Goal: Task Accomplishment & Management: Manage account settings

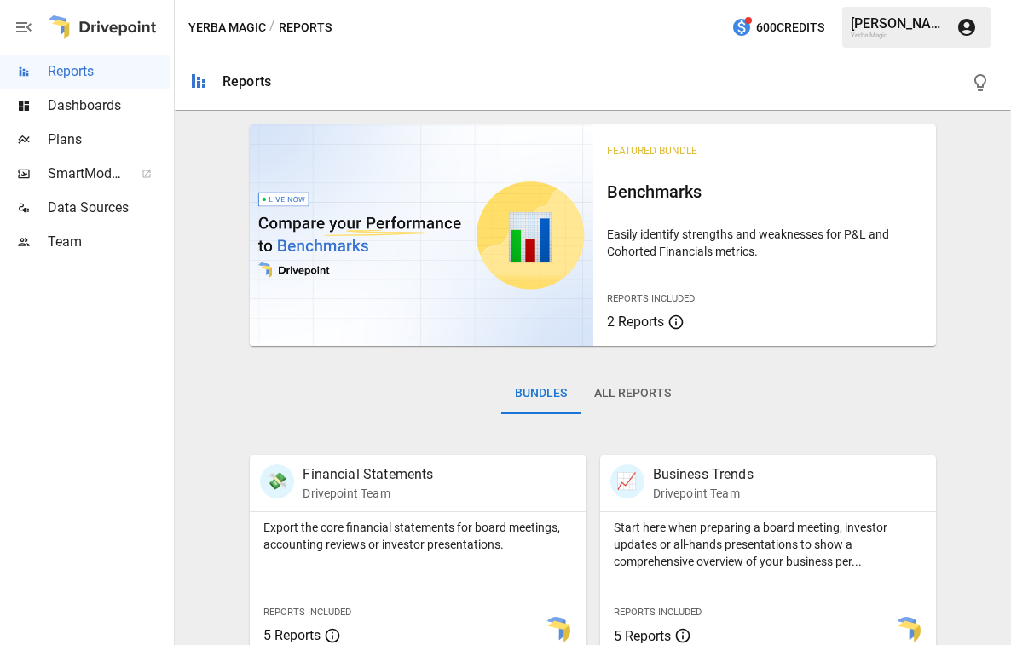
click at [906, 29] on div "[PERSON_NAME]" at bounding box center [898, 23] width 95 height 16
click at [917, 30] on div "[PERSON_NAME]" at bounding box center [898, 23] width 95 height 16
click at [972, 33] on icon "button" at bounding box center [966, 27] width 17 height 17
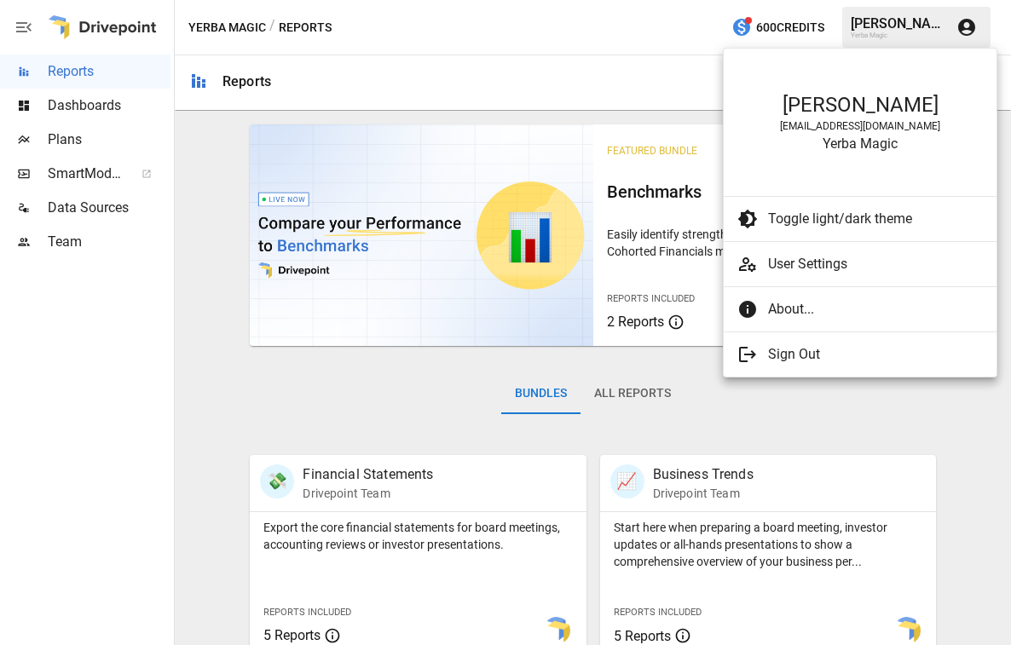
click at [593, 14] on div at bounding box center [505, 322] width 1011 height 645
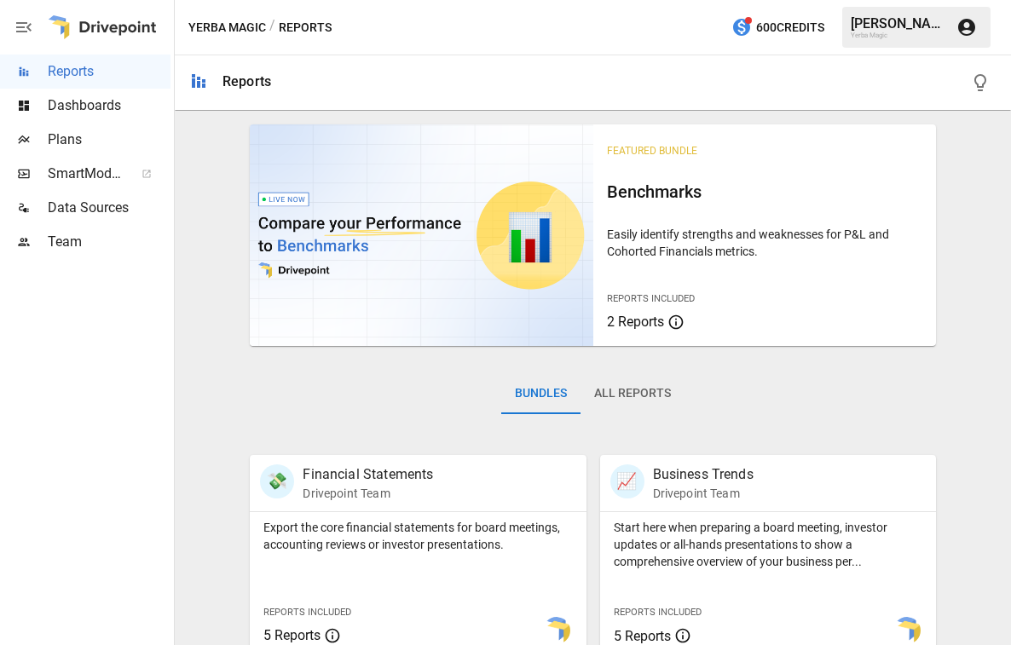
click at [80, 234] on span "Team" at bounding box center [109, 242] width 123 height 20
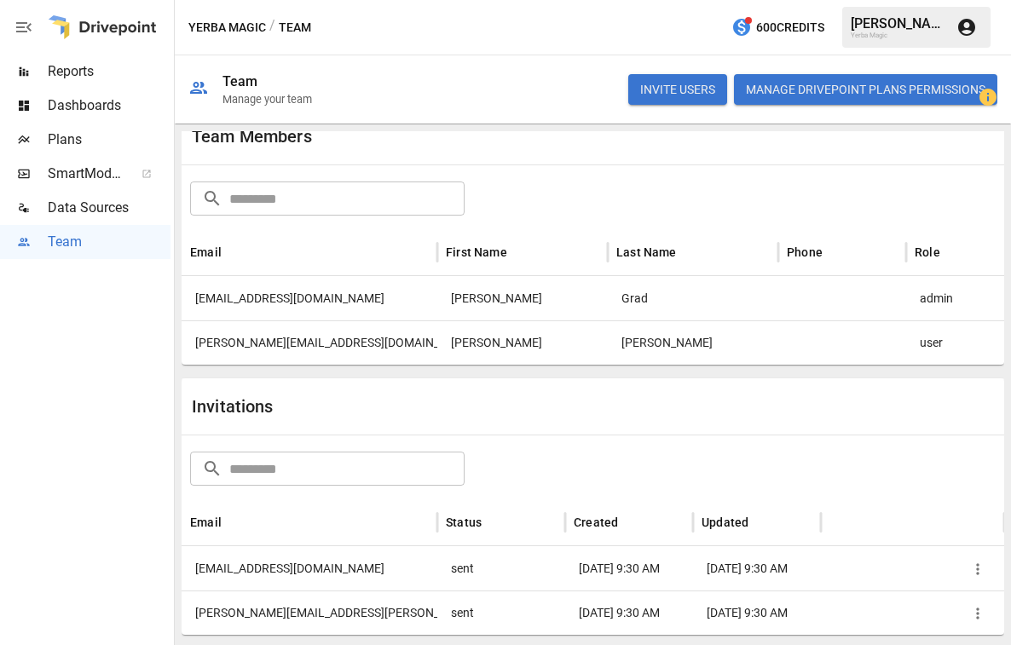
scroll to position [74, 0]
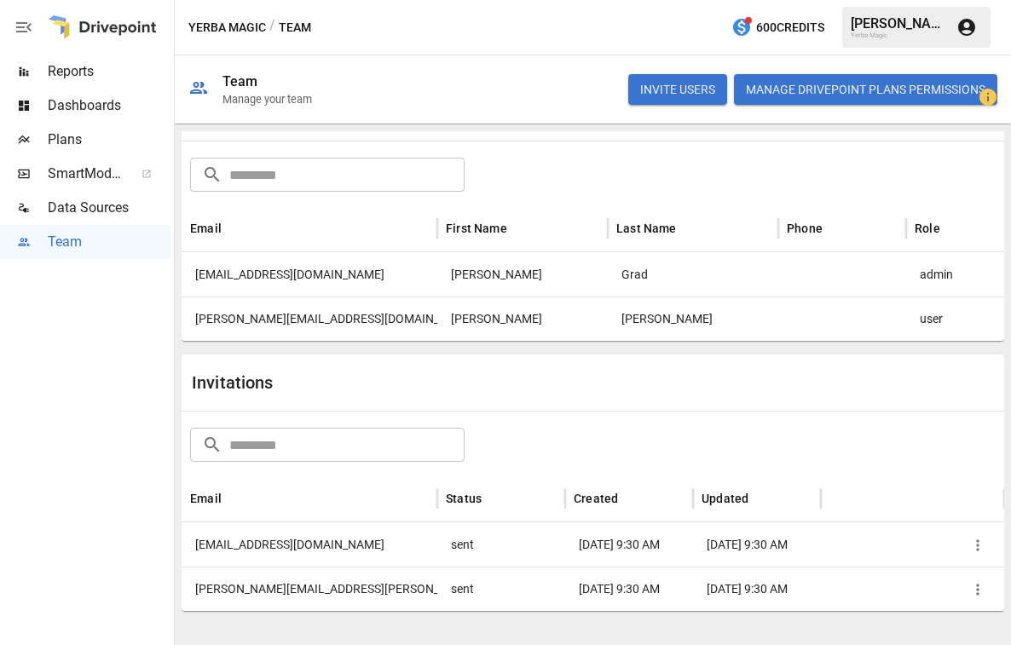
click at [690, 95] on button "INVITE USERS" at bounding box center [677, 89] width 99 height 31
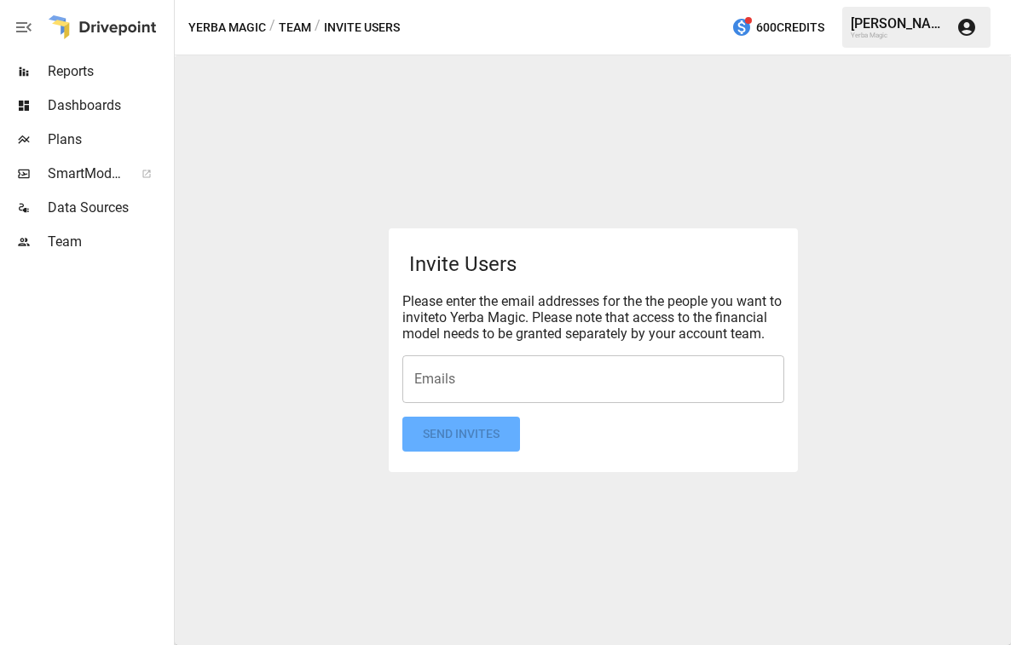
click at [512, 386] on input "Emails" at bounding box center [593, 379] width 367 height 32
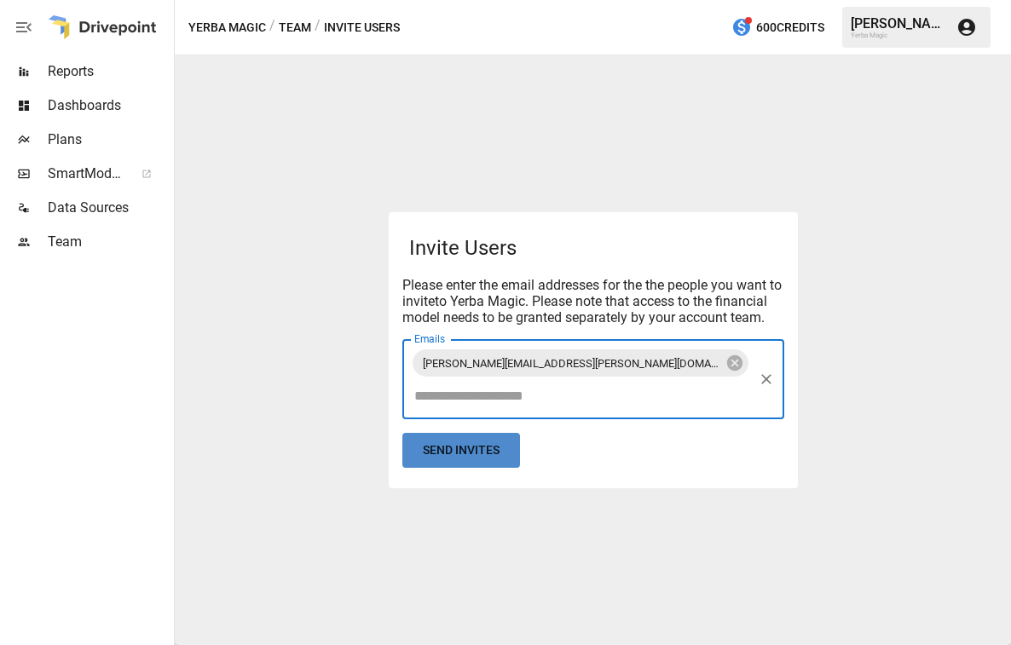
click at [489, 452] on button "Send Invites" at bounding box center [461, 450] width 118 height 35
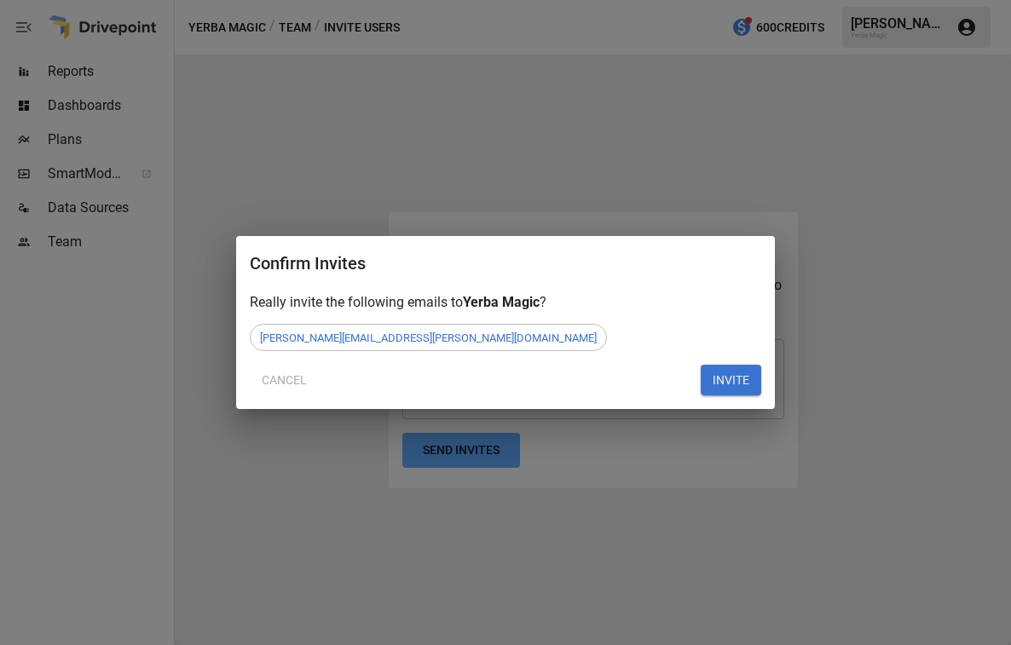
click at [722, 375] on button "INVITE" at bounding box center [731, 380] width 61 height 31
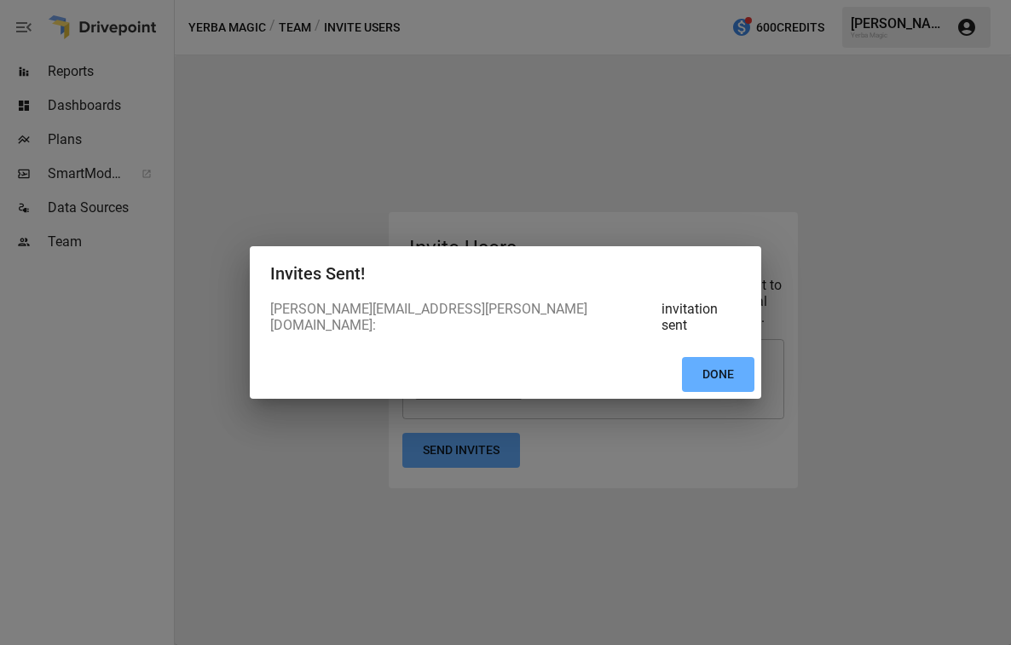
click at [722, 375] on button "Done" at bounding box center [718, 374] width 72 height 35
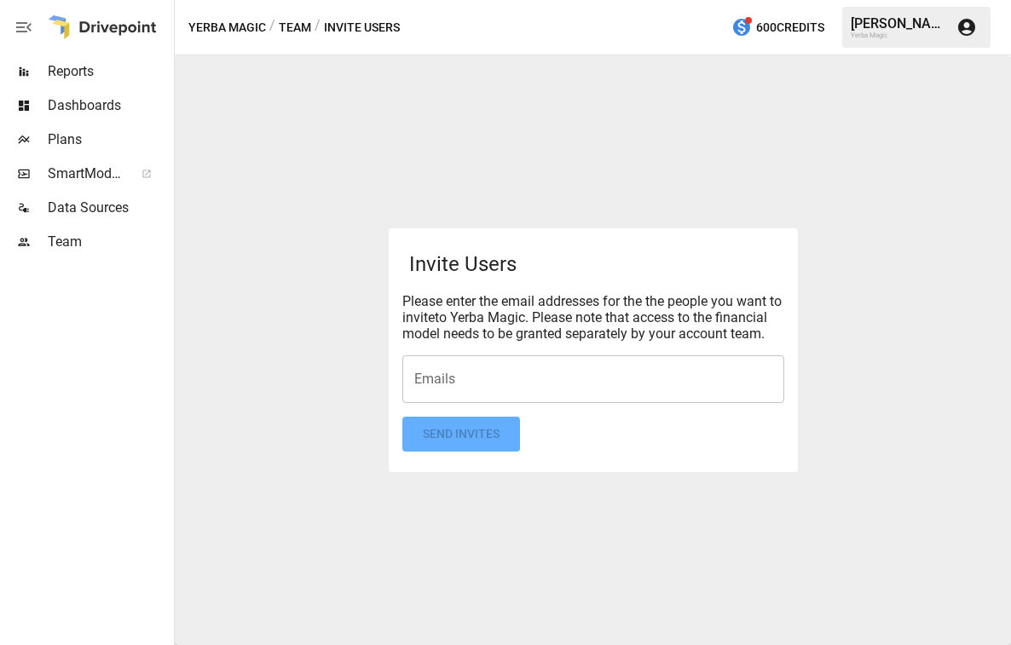
click at [69, 232] on span "Team" at bounding box center [109, 242] width 123 height 20
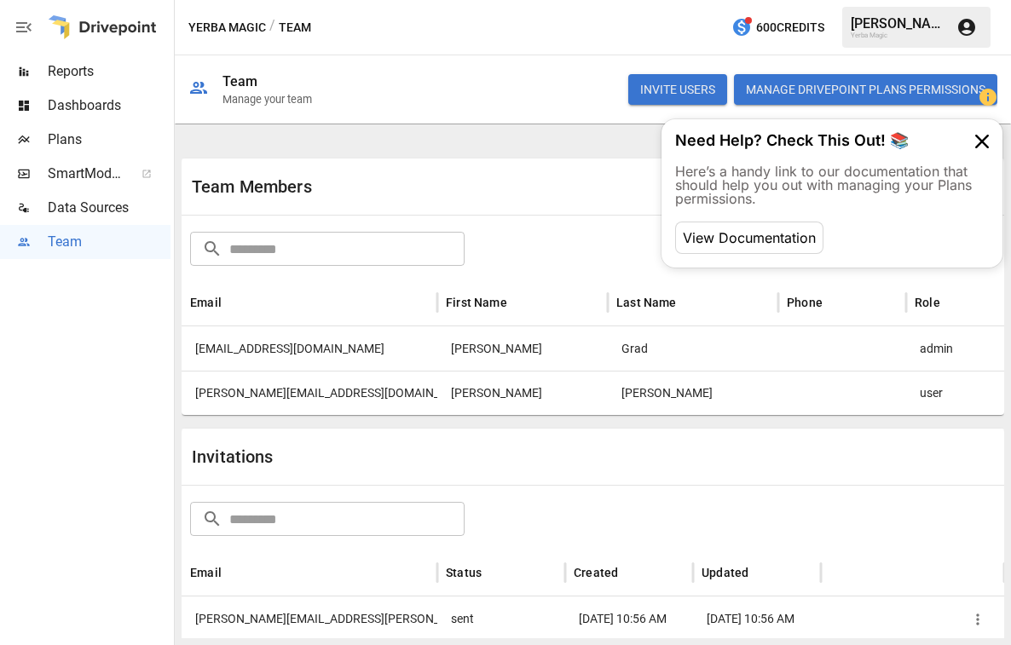
click at [776, 91] on button "Manage Drivepoint Plans Permissions" at bounding box center [865, 89] width 263 height 31
click at [510, 162] on div "Team Members" at bounding box center [593, 187] width 823 height 56
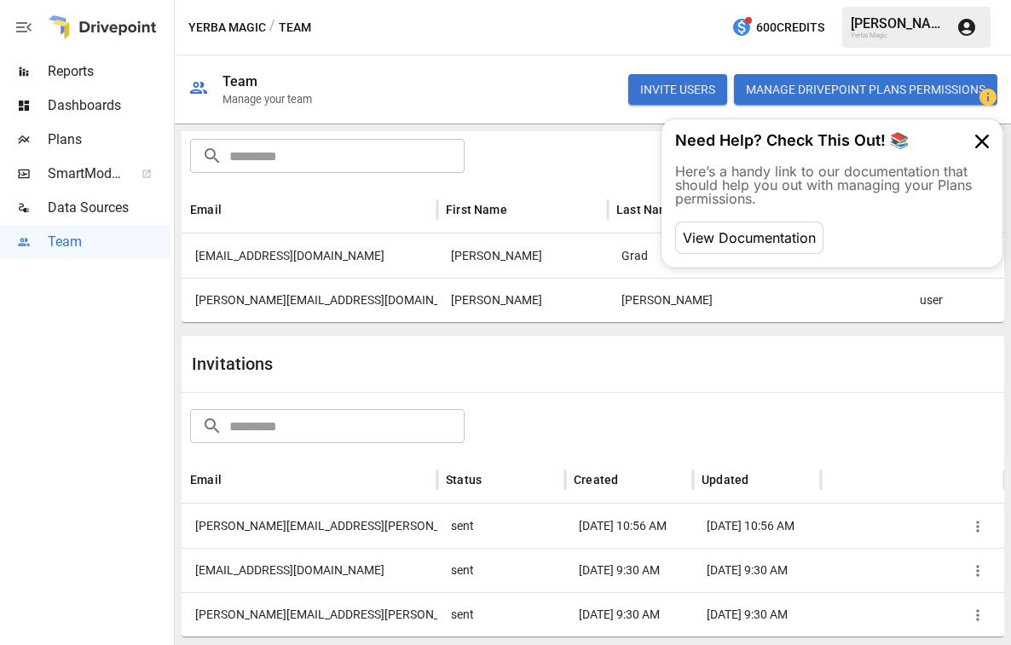
scroll to position [99, 0]
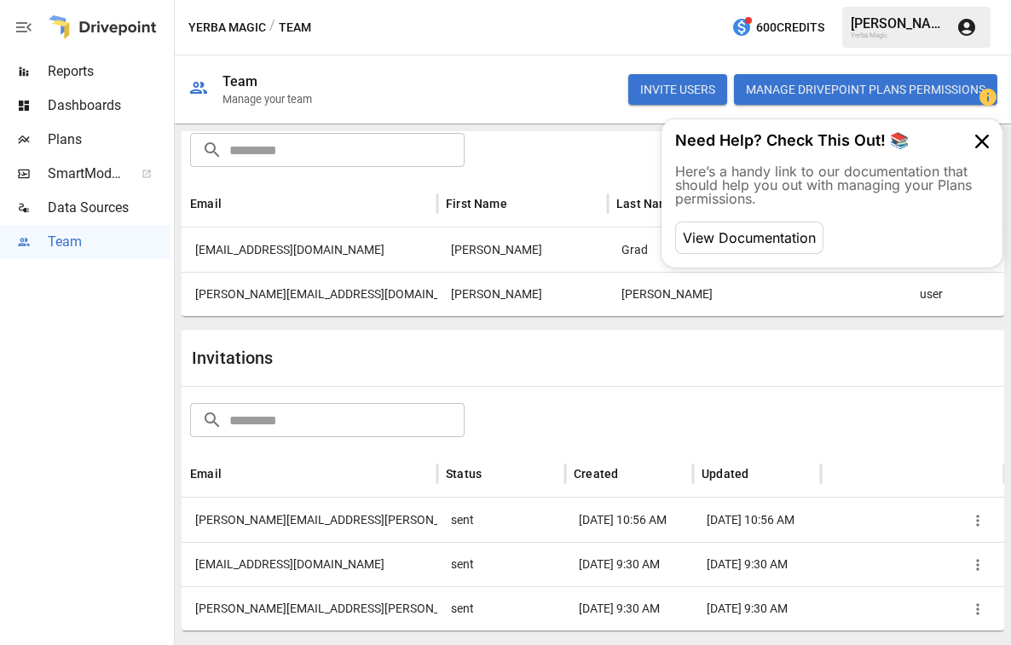
click at [981, 522] on icon "button" at bounding box center [977, 520] width 17 height 17
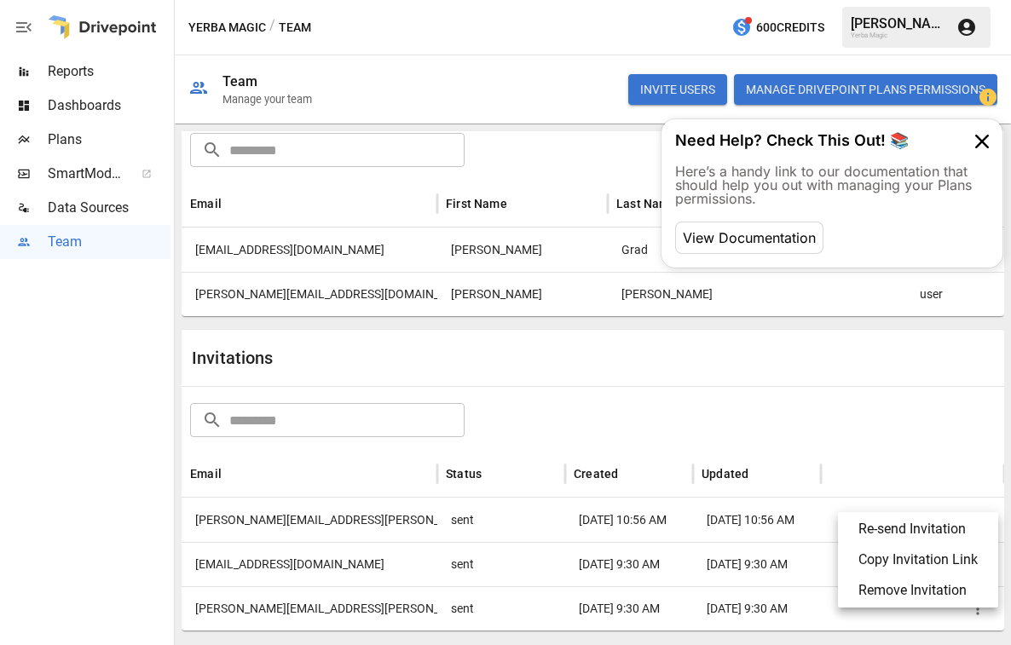
click at [859, 389] on div at bounding box center [505, 322] width 1011 height 645
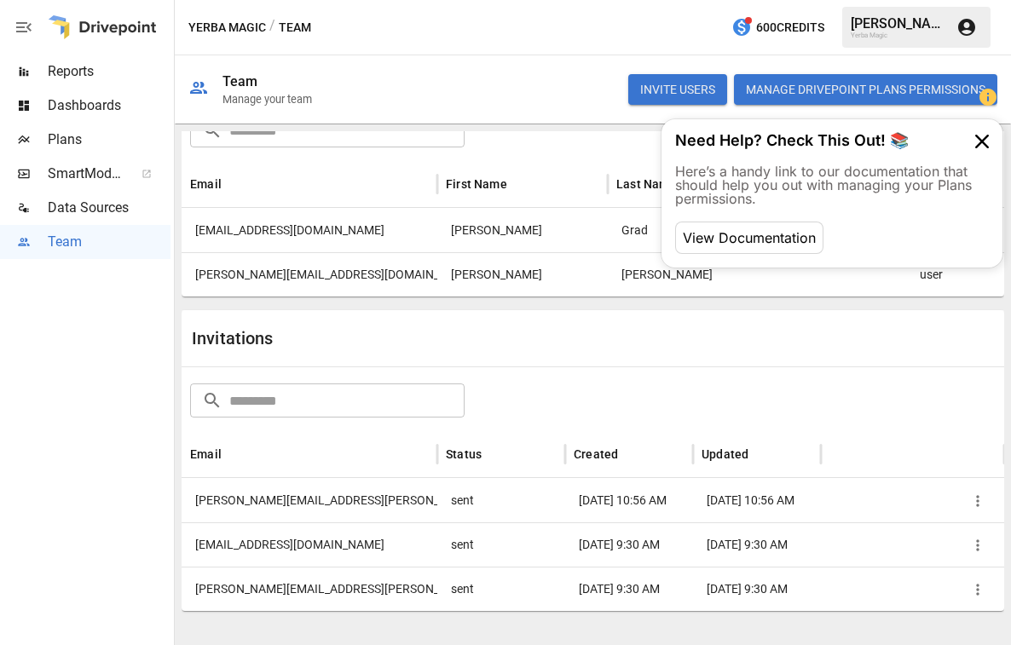
scroll to position [0, 0]
